Goal: Find contact information: Obtain details needed to contact an individual or organization

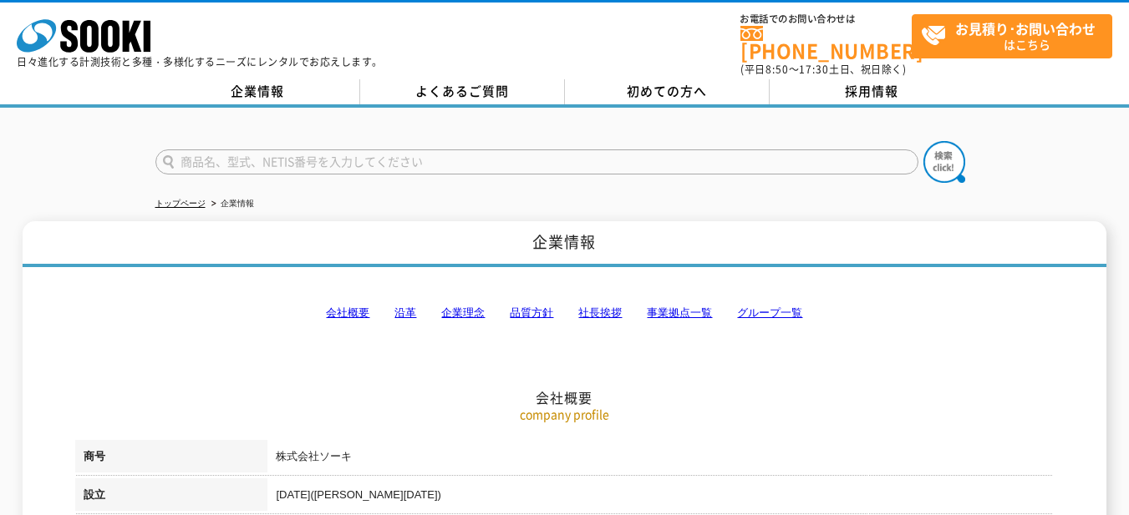
click at [683, 307] on link "事業拠点一覧" at bounding box center [679, 313] width 65 height 13
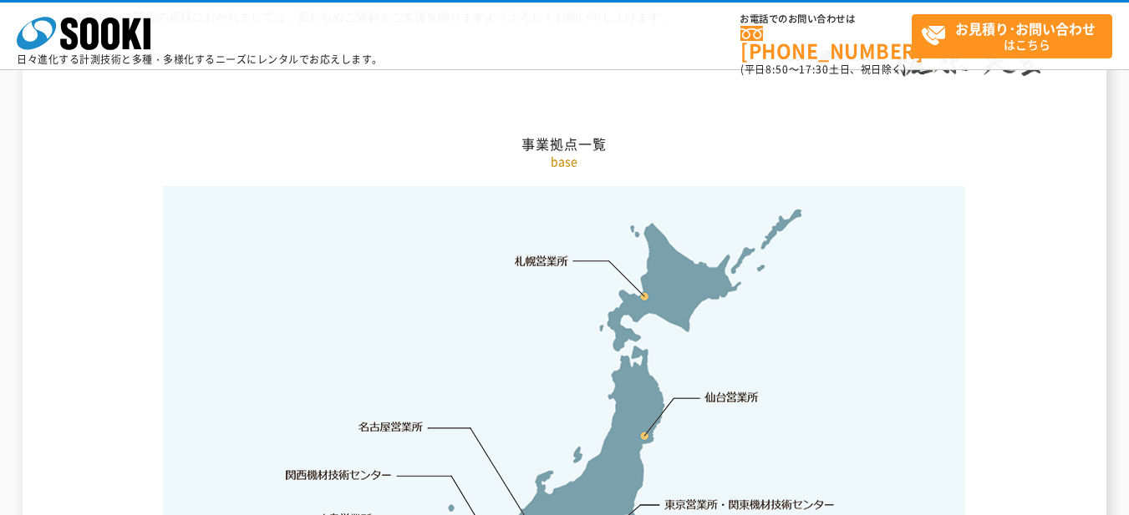
scroll to position [3522, 0]
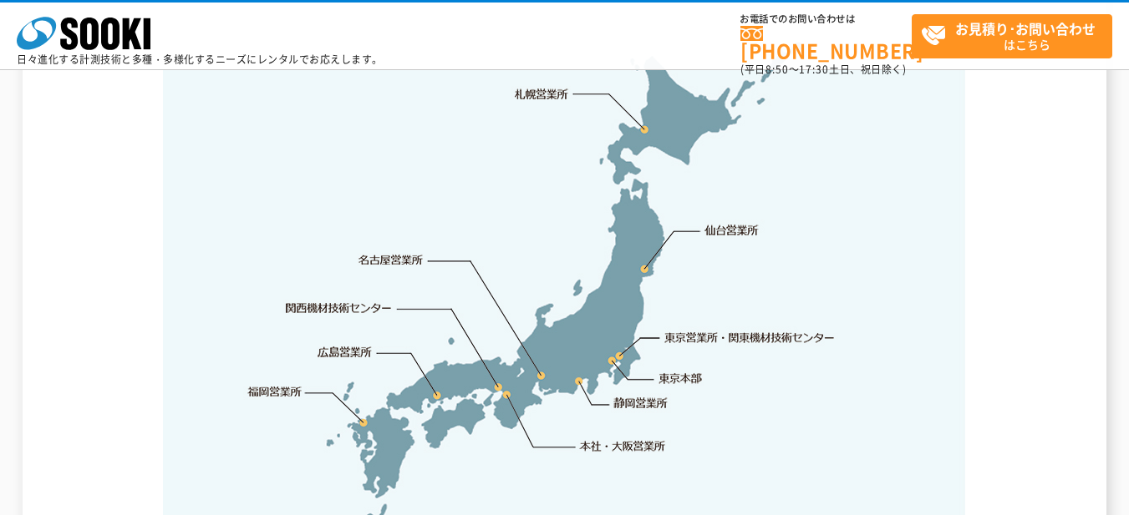
click at [728, 329] on link "東京営業所・関東機材技術センター" at bounding box center [750, 337] width 171 height 17
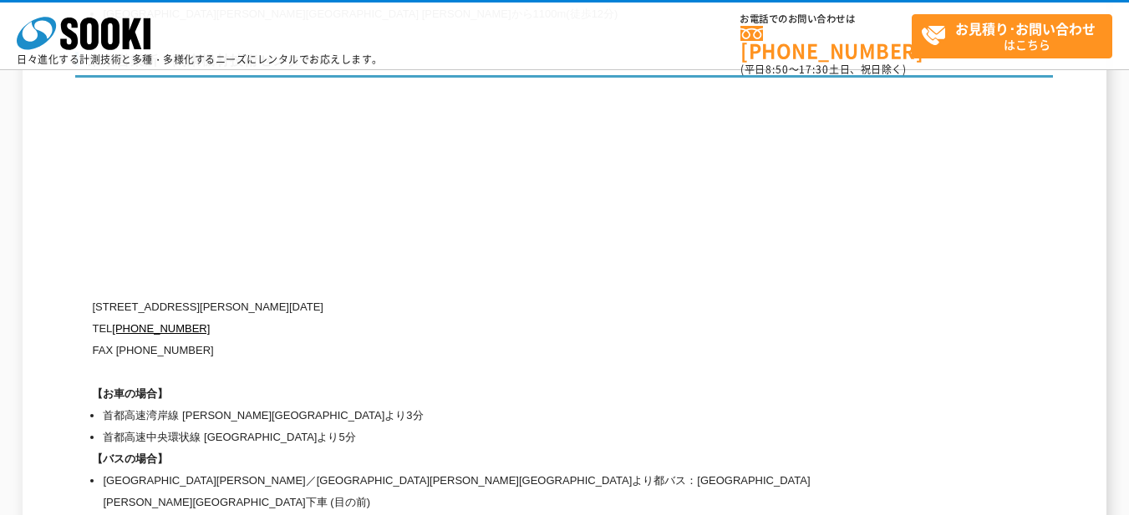
scroll to position [6808, 0]
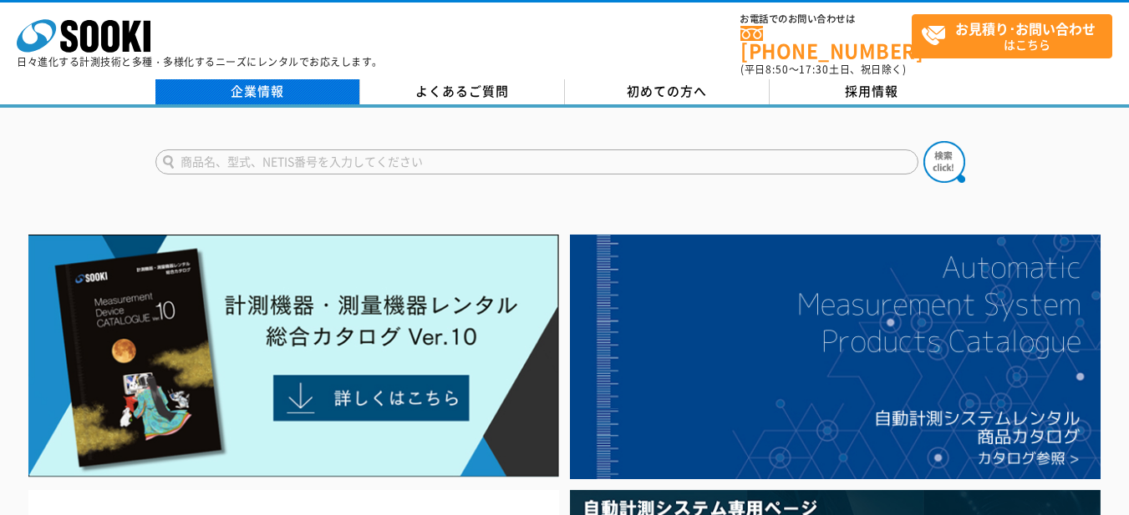
click at [255, 86] on link "企業情報" at bounding box center [257, 91] width 205 height 25
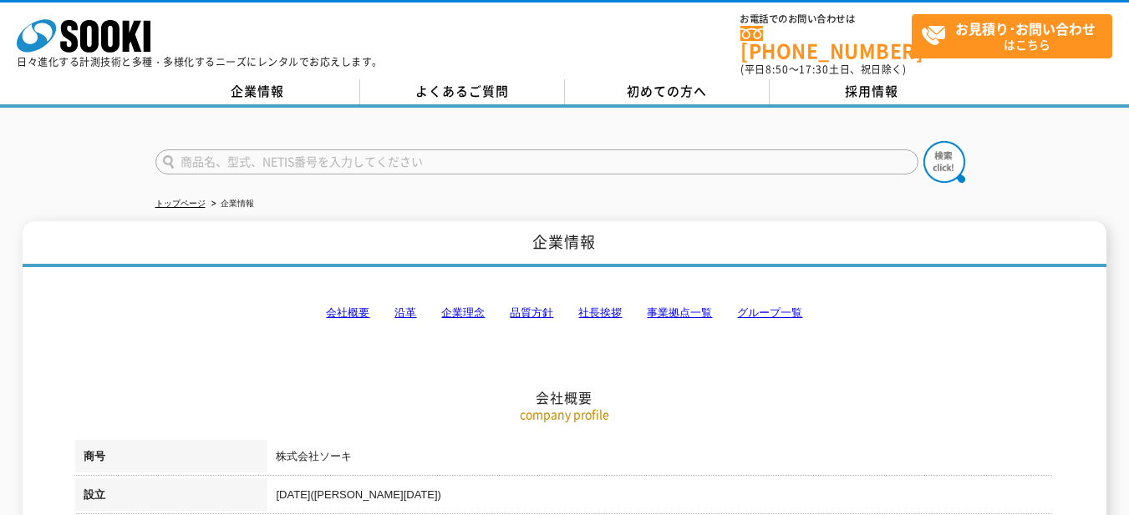
click at [663, 307] on link "事業拠点一覧" at bounding box center [679, 313] width 65 height 13
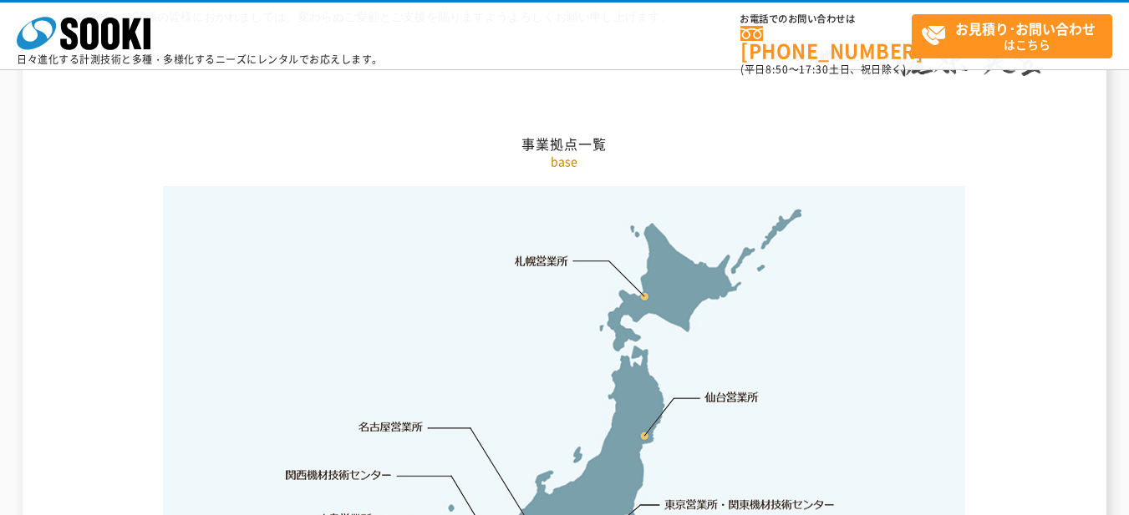
scroll to position [3606, 0]
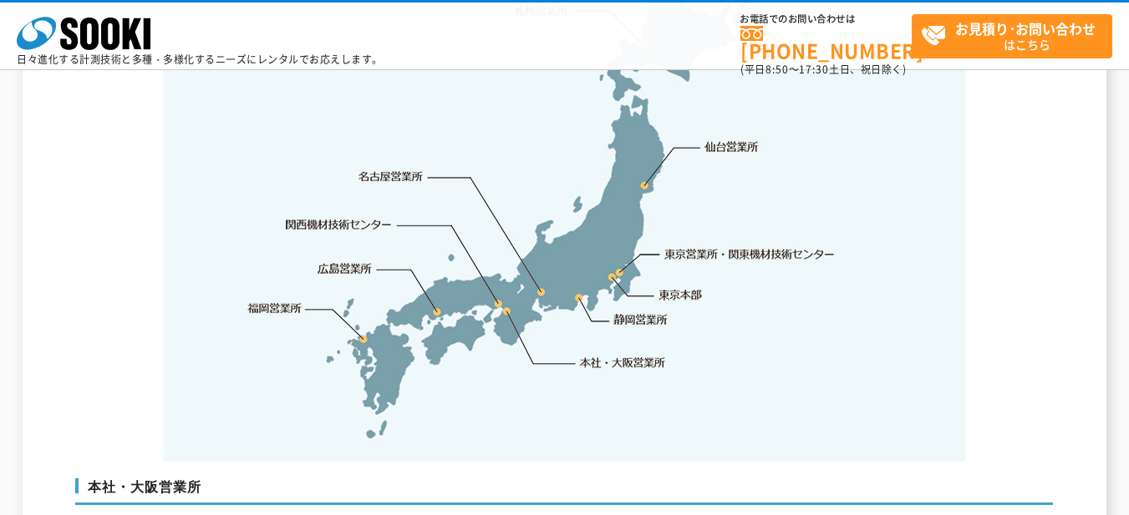
click at [674, 287] on link "東京本部" at bounding box center [680, 295] width 43 height 17
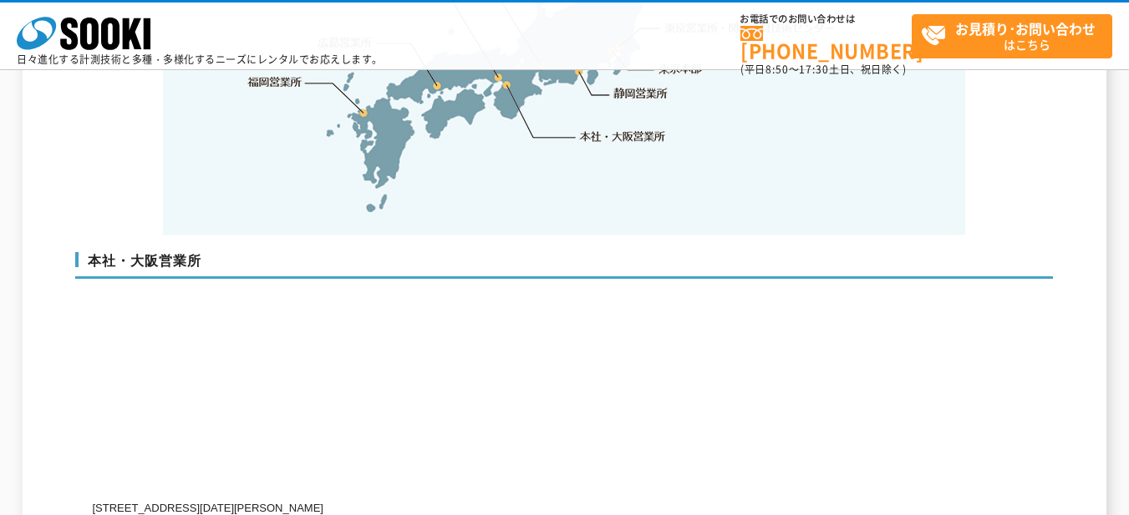
scroll to position [3582, 0]
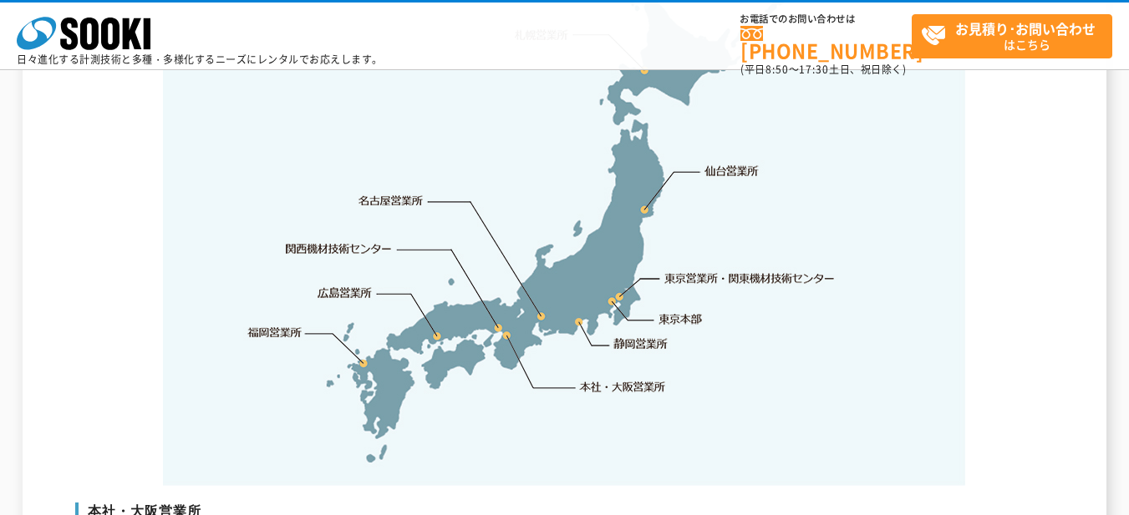
click at [703, 270] on link "東京営業所・関東機材技術センター" at bounding box center [750, 278] width 171 height 17
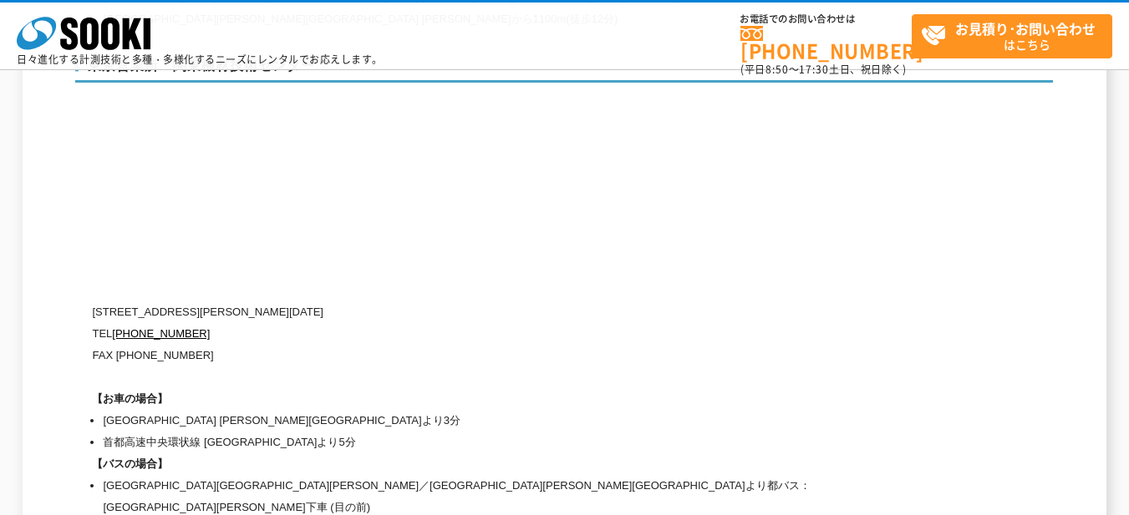
scroll to position [7059, 0]
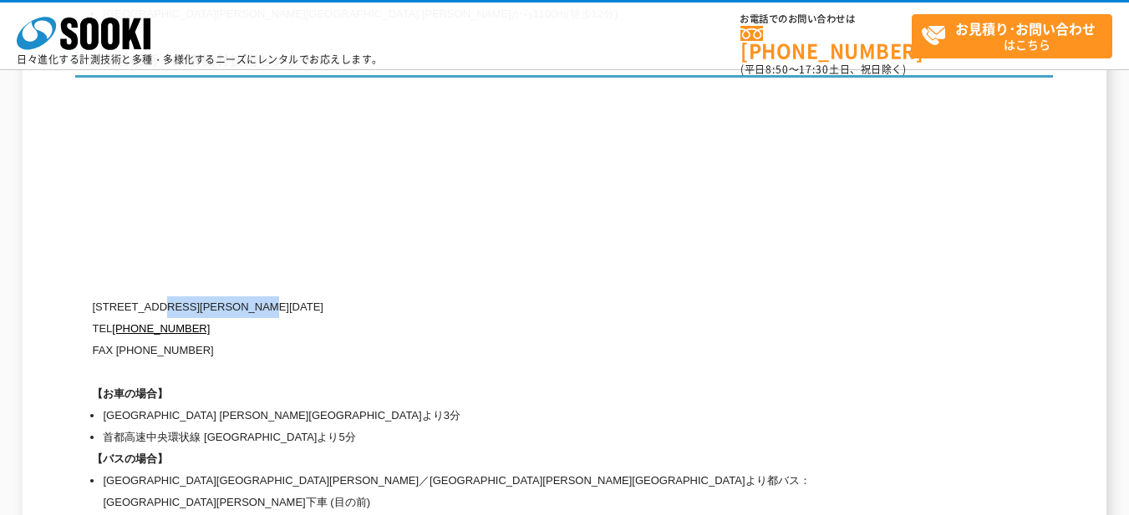
drag, startPoint x: 308, startPoint y: 276, endPoint x: 175, endPoint y: 271, distance: 133.8
click at [165, 297] on p "[STREET_ADDRESS][PERSON_NAME][DATE]" at bounding box center [493, 308] width 802 height 22
copy p "[PERSON_NAME][STREET_ADDRESS][DATE]"
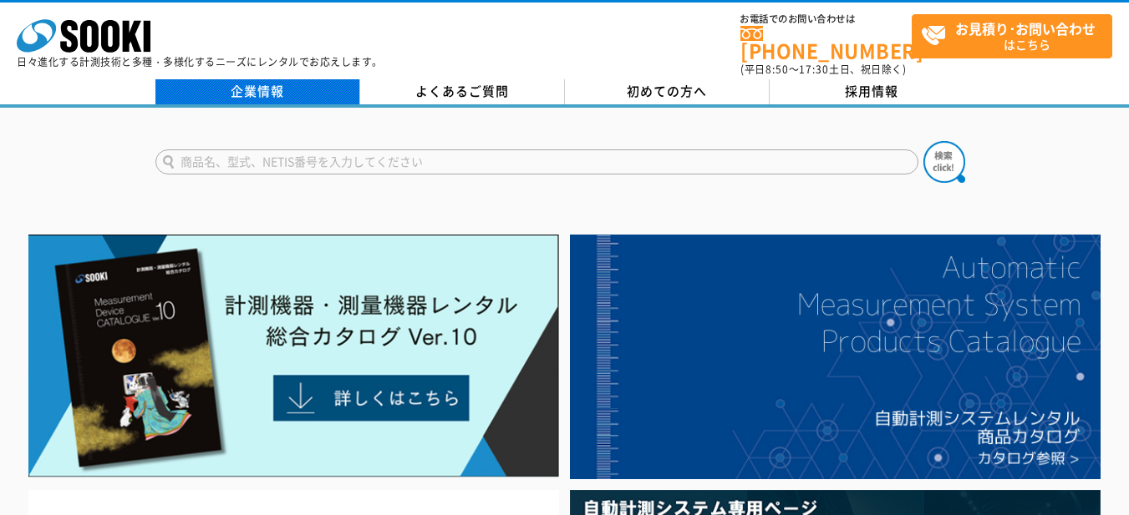
click at [291, 79] on link "企業情報" at bounding box center [257, 91] width 205 height 25
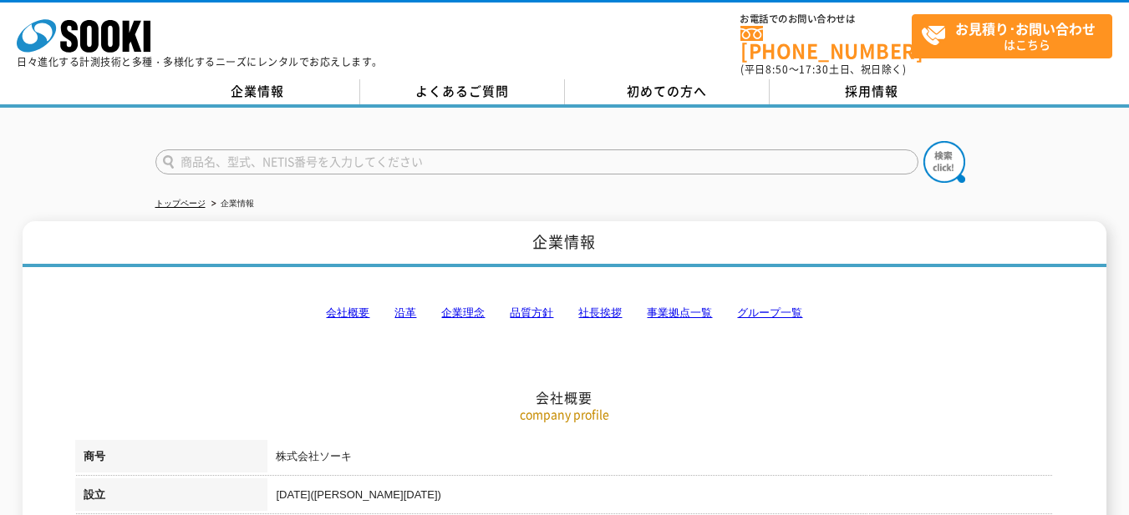
click at [672, 307] on link "事業拠点一覧" at bounding box center [679, 313] width 65 height 13
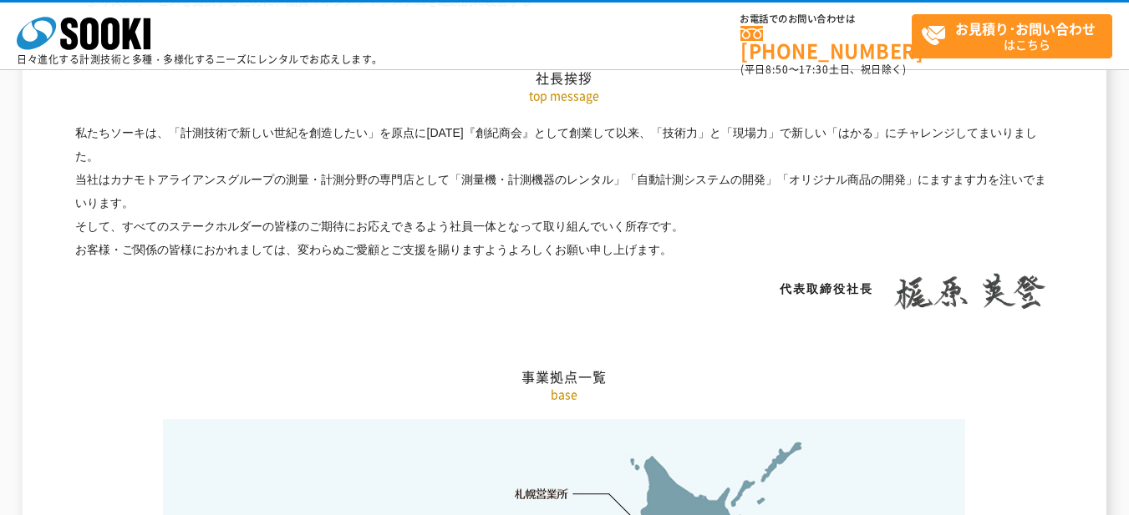
scroll to position [3355, 0]
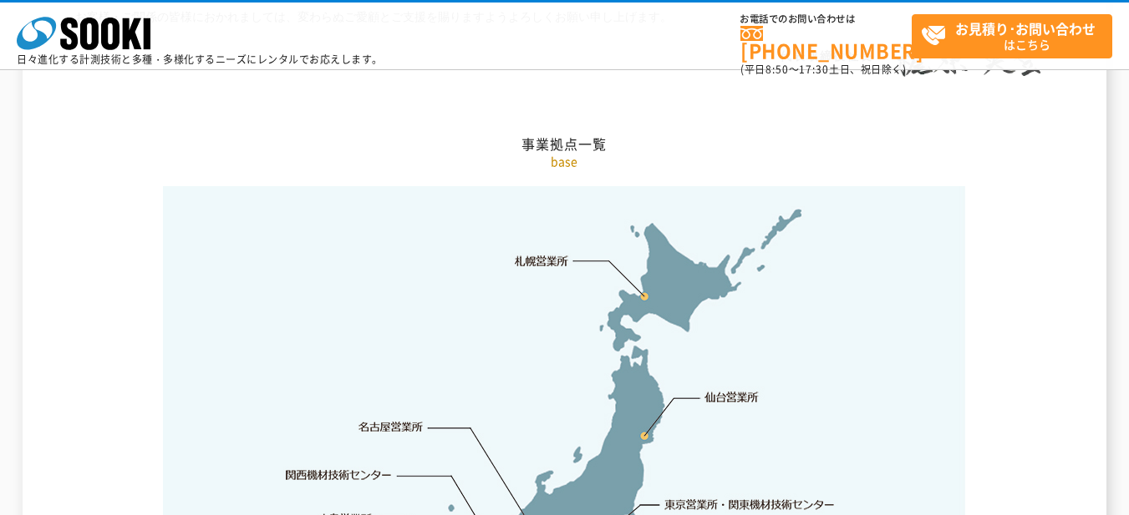
click at [718, 496] on link "東京営業所・関東機材技術センター" at bounding box center [750, 504] width 171 height 17
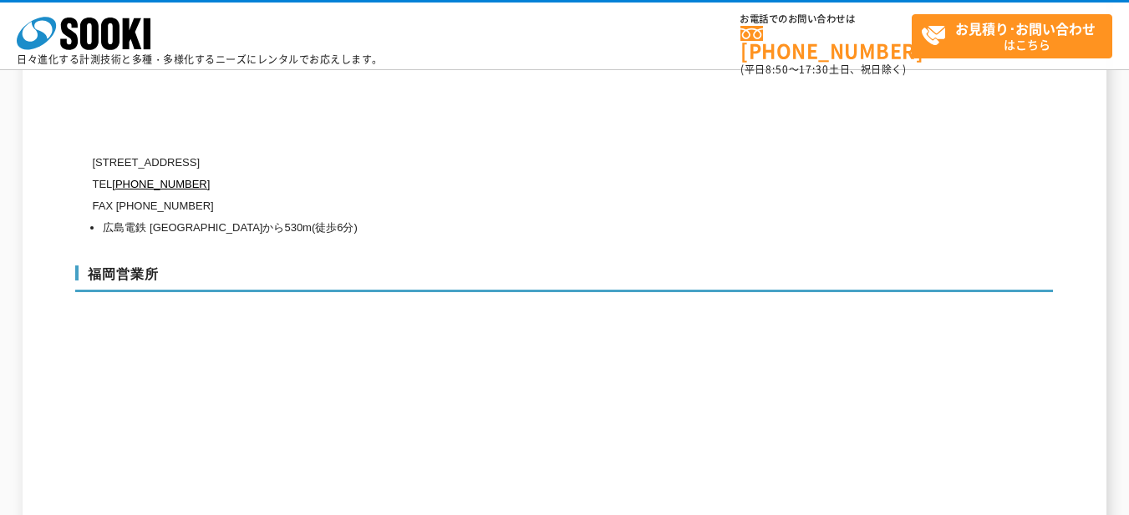
scroll to position [7059, 0]
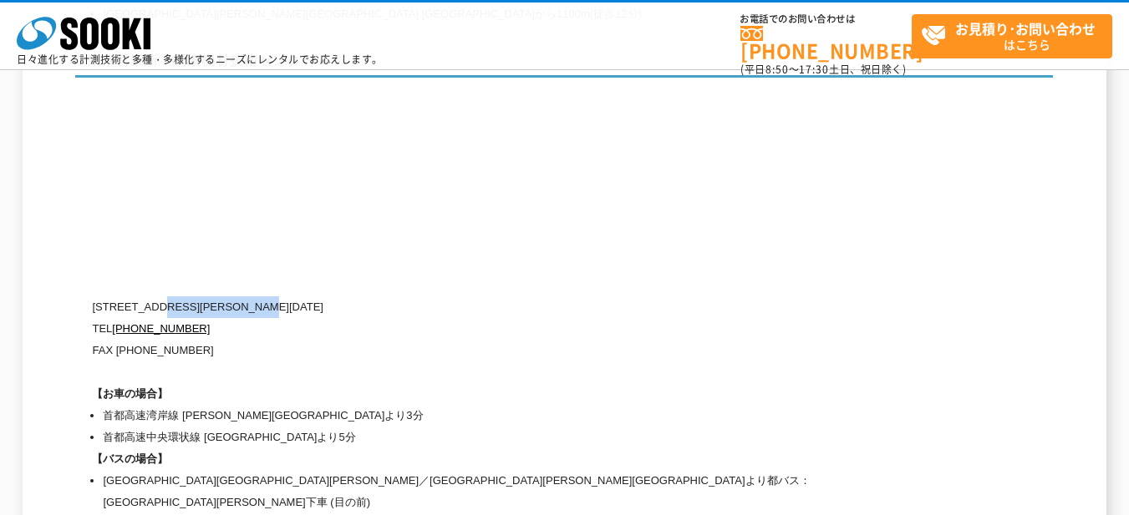
drag, startPoint x: 309, startPoint y: 272, endPoint x: 162, endPoint y: 272, distance: 147.0
click at [162, 297] on p "[STREET_ADDRESS][PERSON_NAME][DATE]" at bounding box center [493, 308] width 802 height 22
copy p "[PERSON_NAME][STREET_ADDRESS][DATE]"
